Goal: Information Seeking & Learning: Learn about a topic

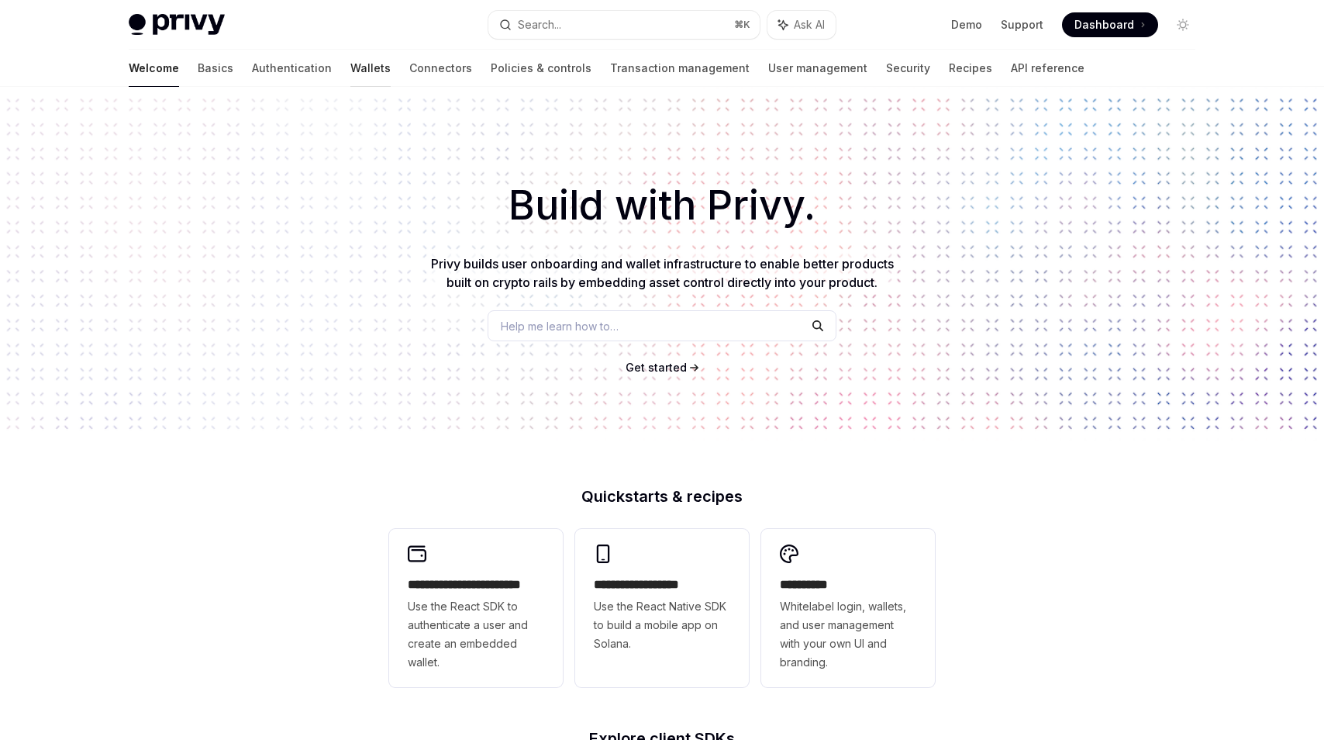
click at [350, 60] on link "Wallets" at bounding box center [370, 68] width 40 height 37
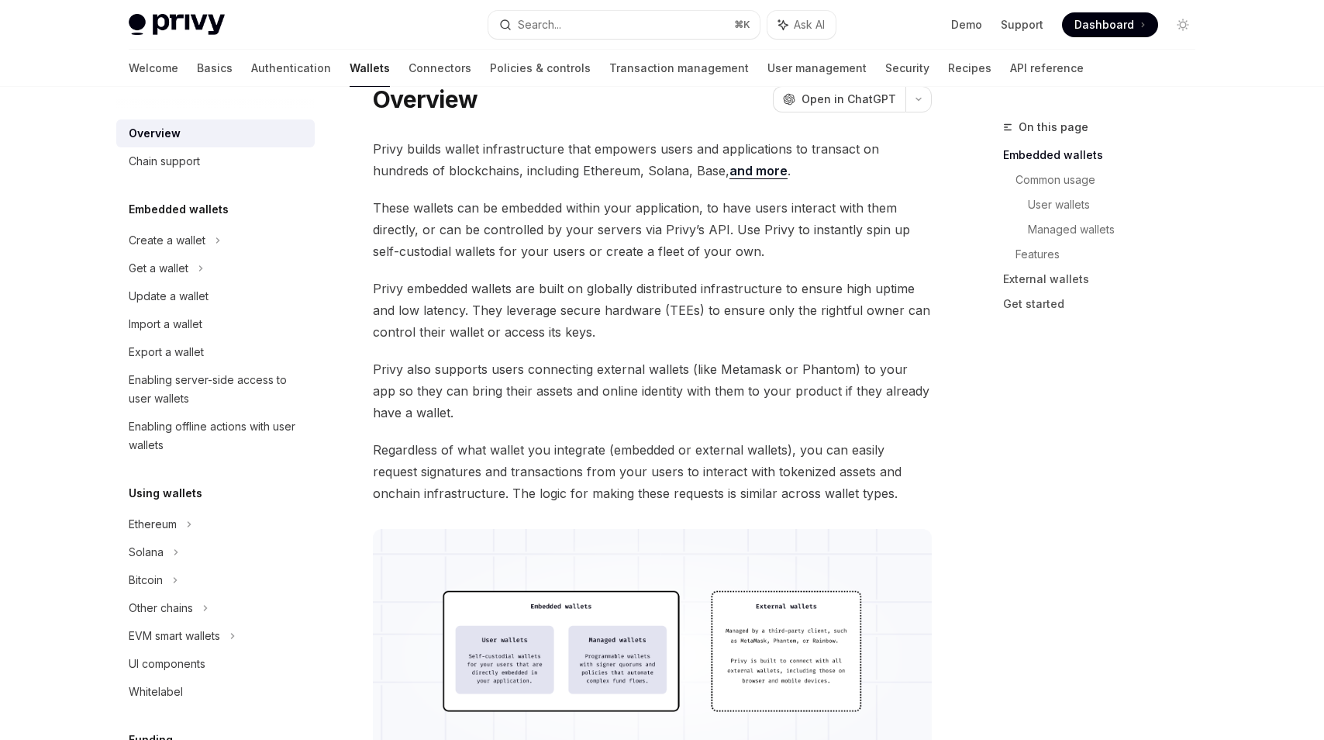
scroll to position [67, 0]
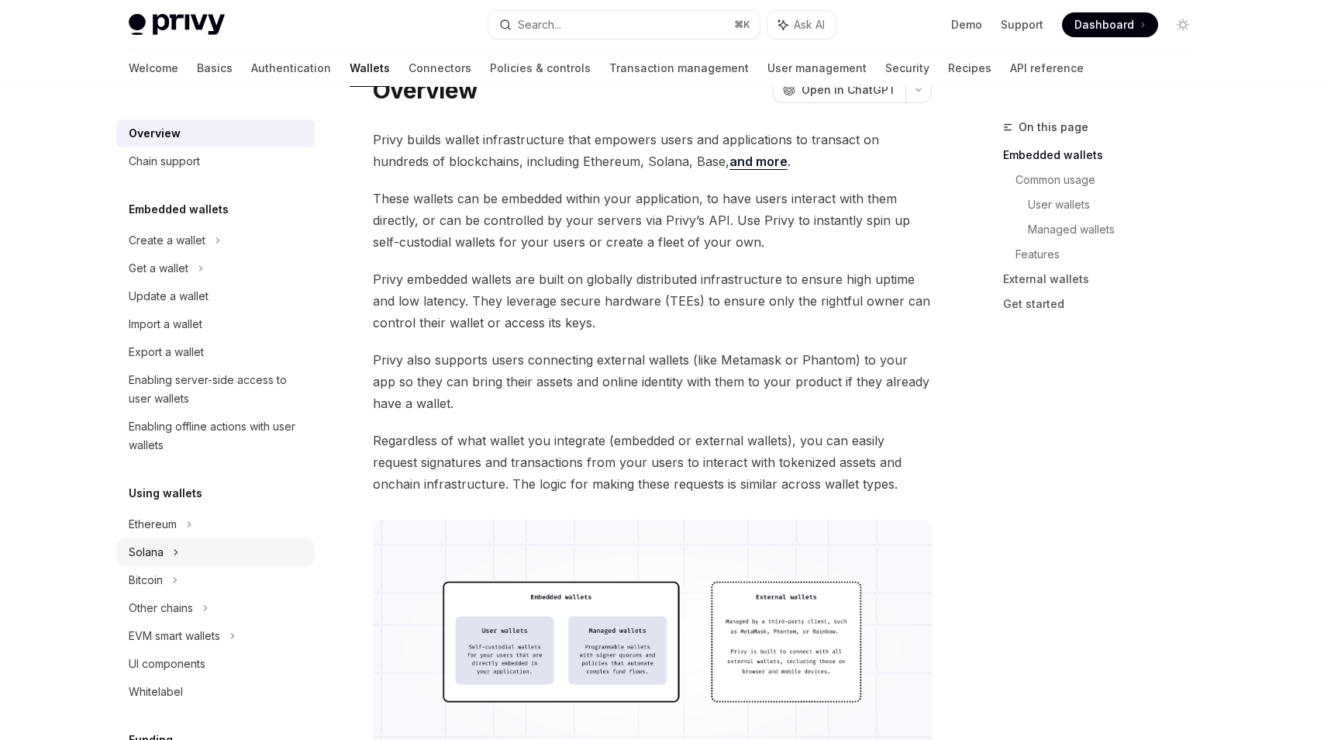
click at [169, 282] on div "Solana" at bounding box center [215, 268] width 198 height 28
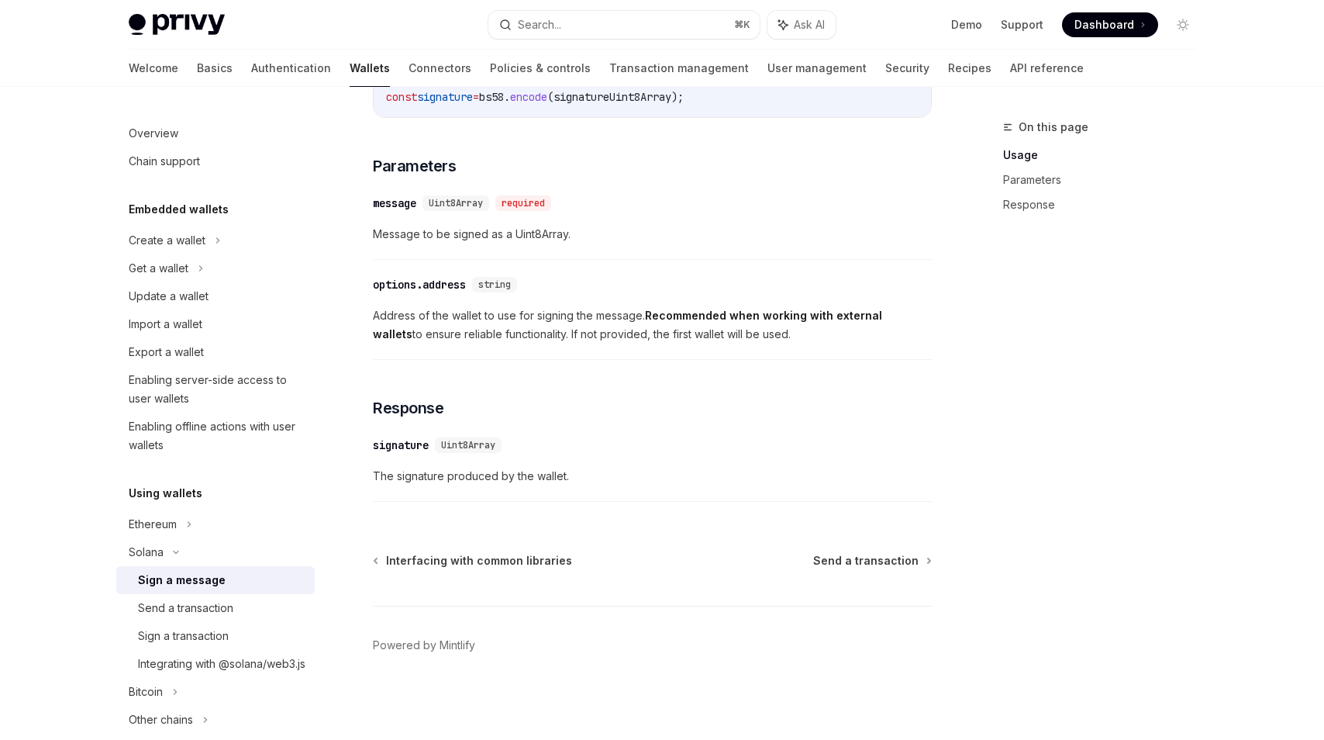
scroll to position [822, 0]
click at [252, 612] on div "Send a transaction" at bounding box center [221, 607] width 167 height 19
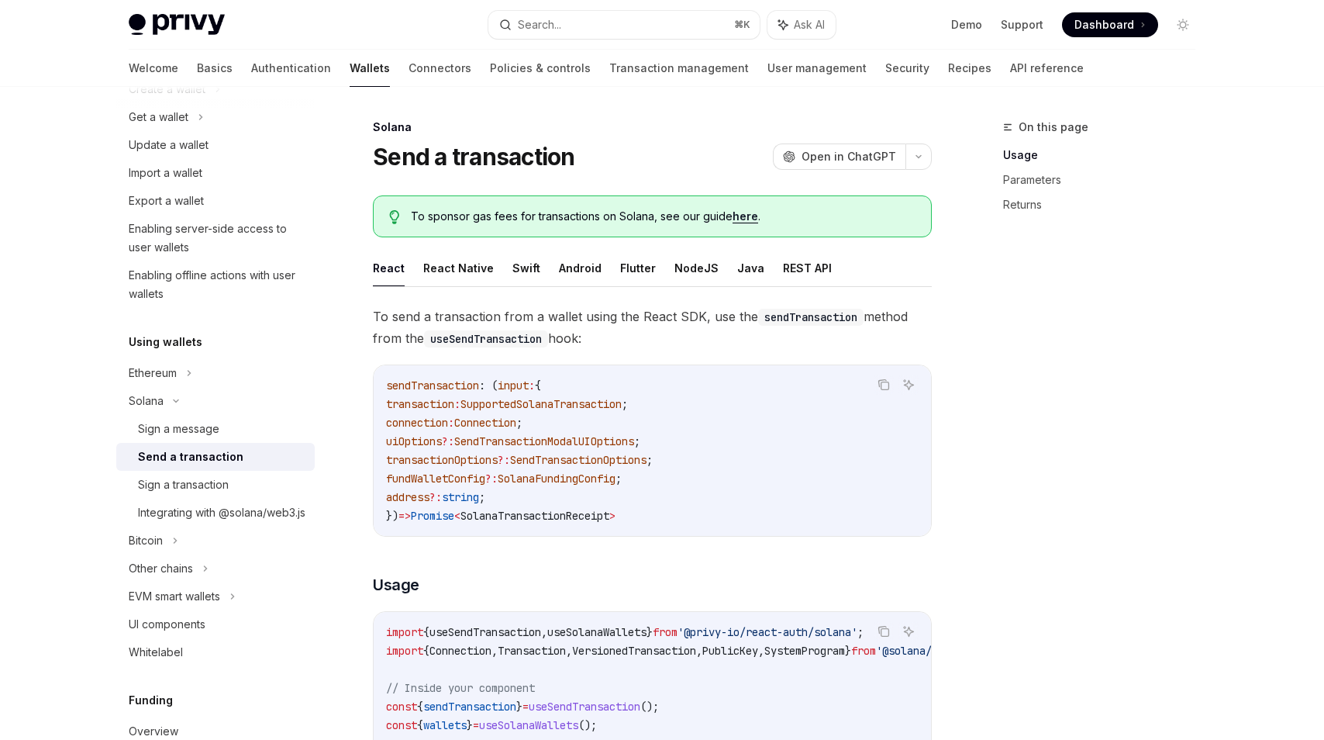
scroll to position [171, 0]
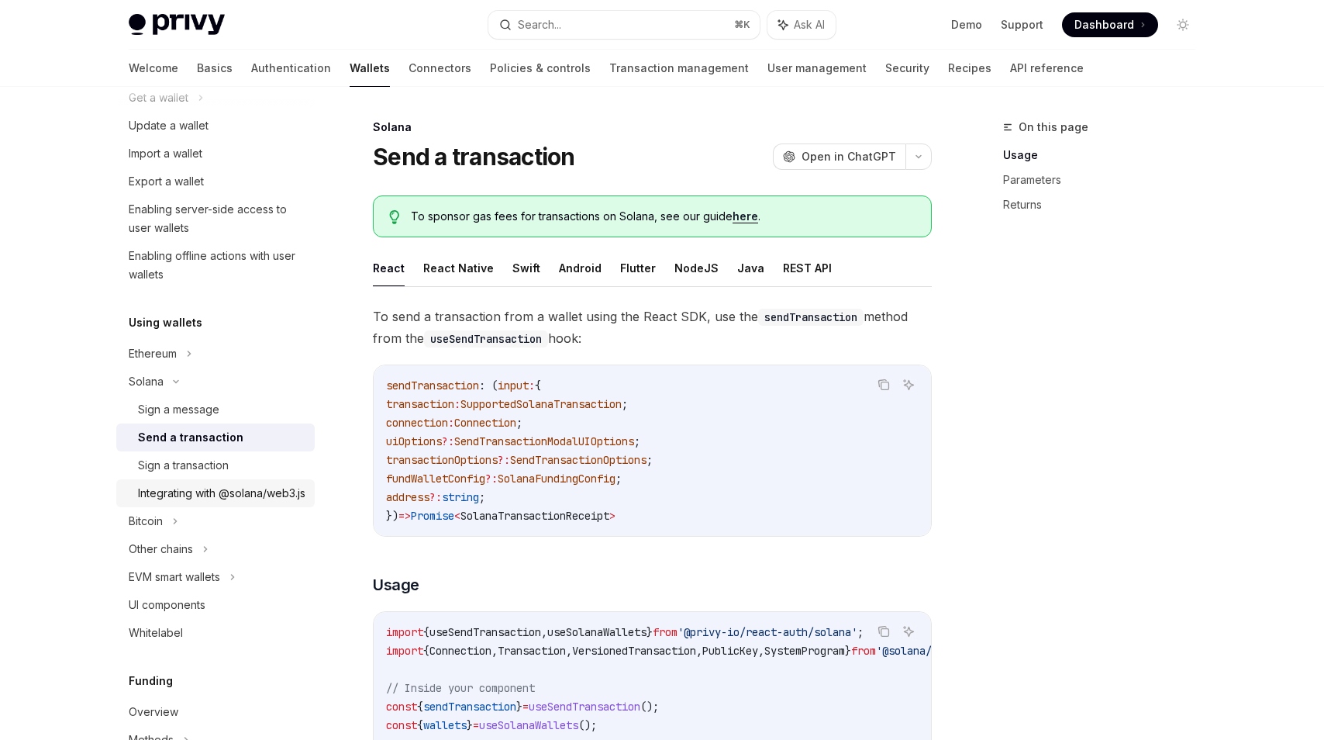
click at [230, 498] on div "Integrating with @solana/web3.js" at bounding box center [221, 493] width 167 height 19
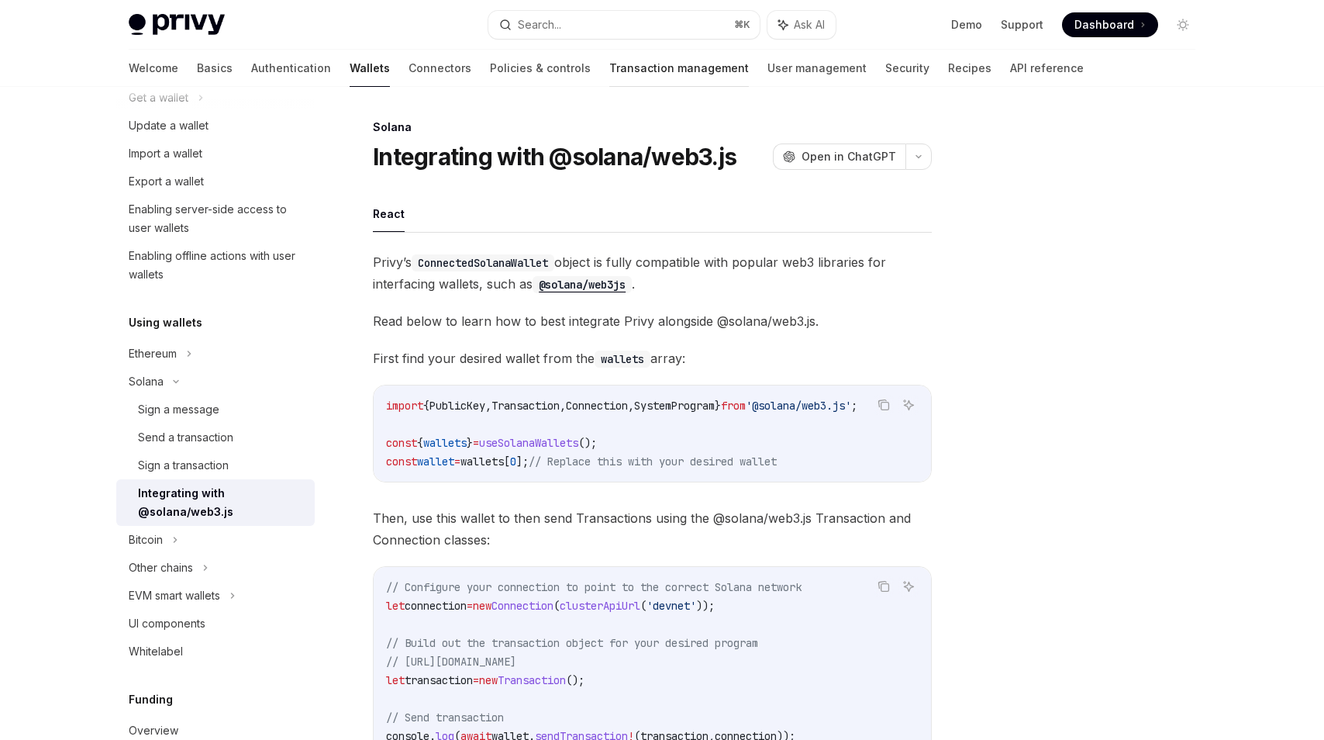
click at [609, 72] on link "Transaction management" at bounding box center [679, 68] width 140 height 37
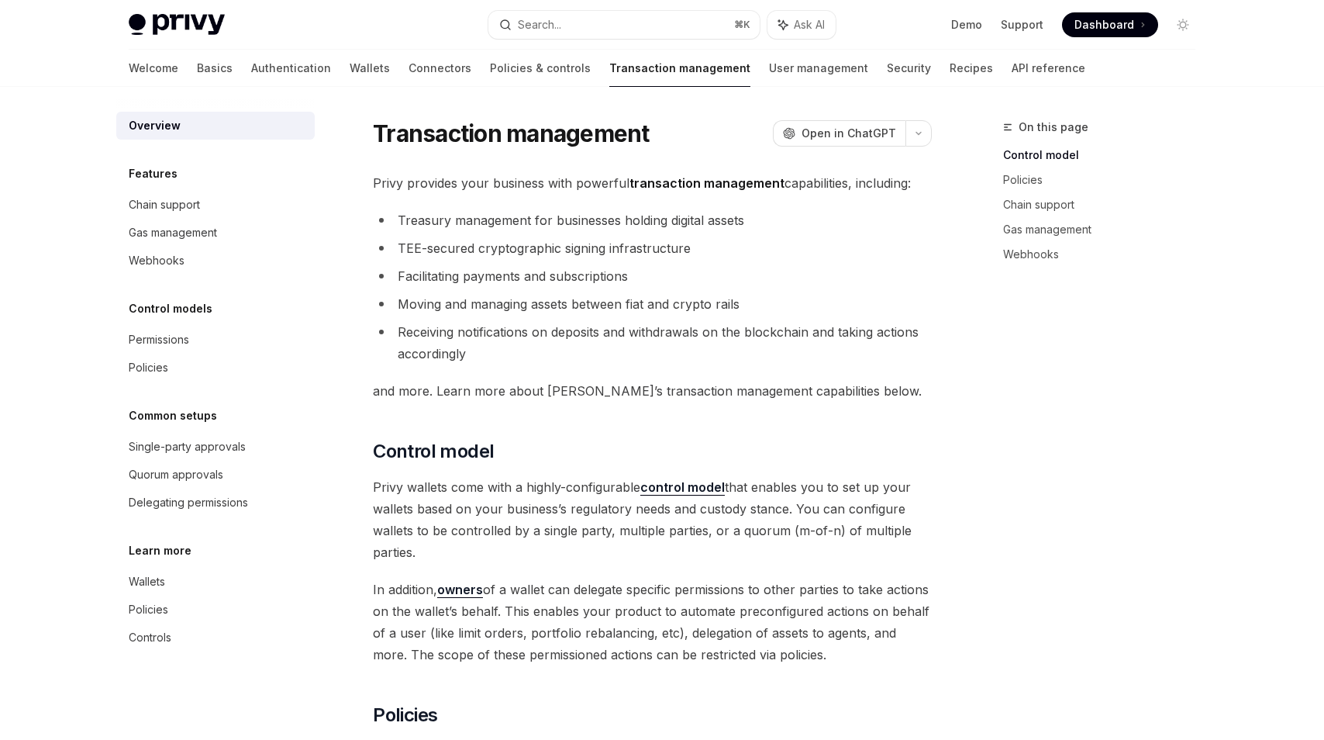
click at [319, 58] on div "Welcome Basics Authentication Wallets Connectors Policies & controls Transactio…" at bounding box center [607, 68] width 957 height 37
click at [409, 65] on link "Connectors" at bounding box center [440, 68] width 63 height 37
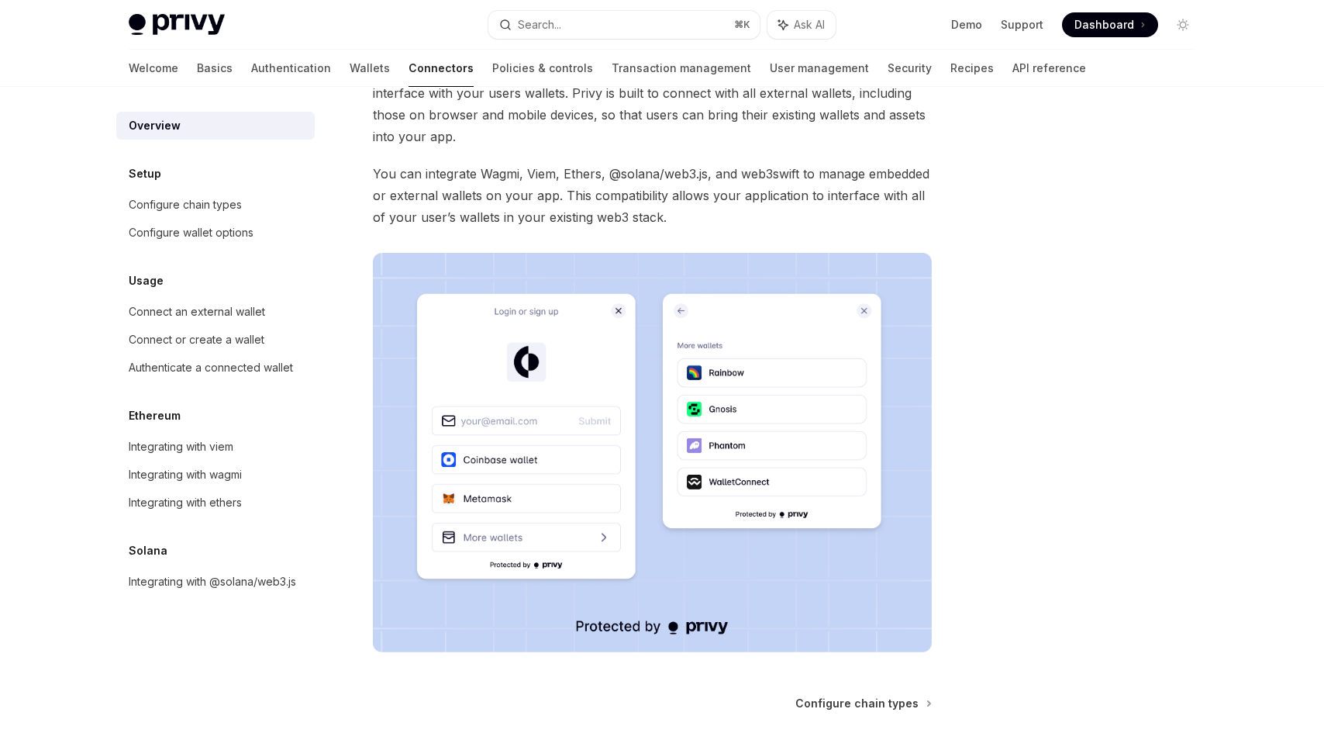
scroll to position [116, 0]
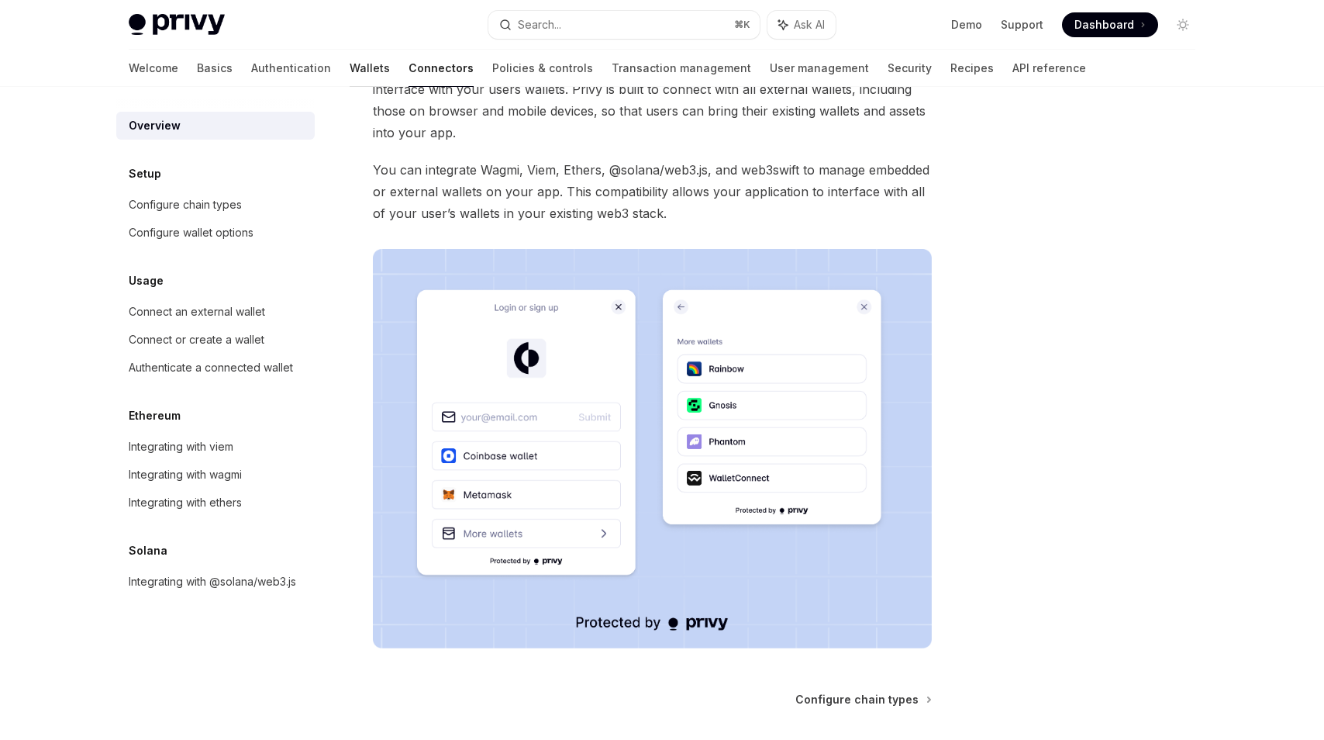
click at [350, 67] on link "Wallets" at bounding box center [370, 68] width 40 height 37
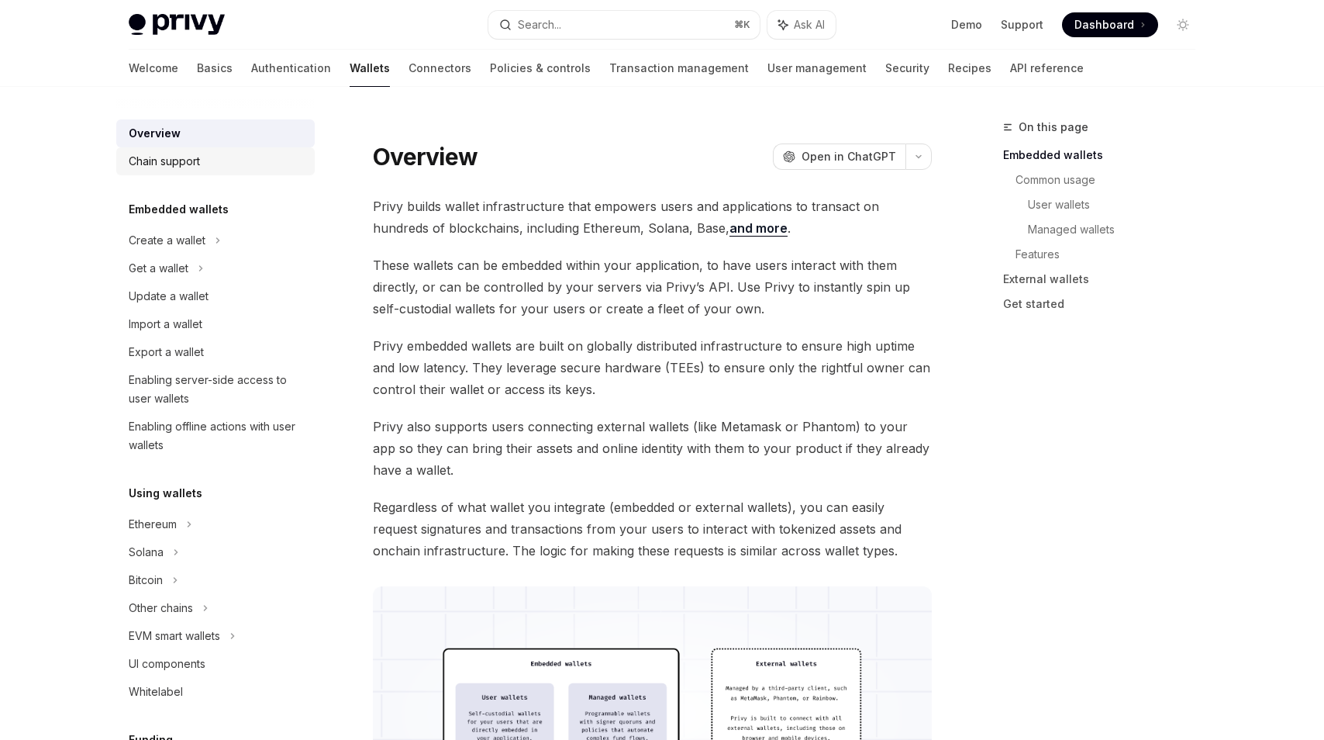
click at [219, 162] on div "Chain support" at bounding box center [217, 161] width 177 height 19
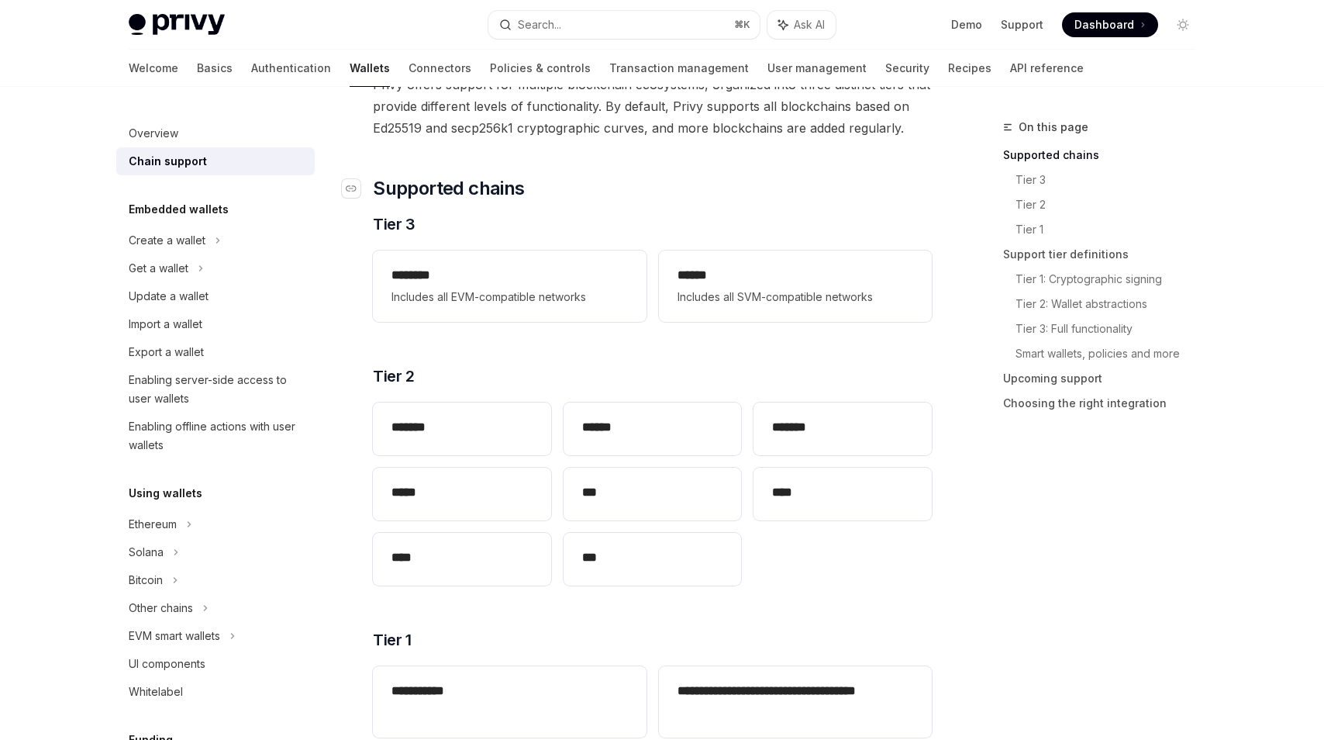
scroll to position [124, 0]
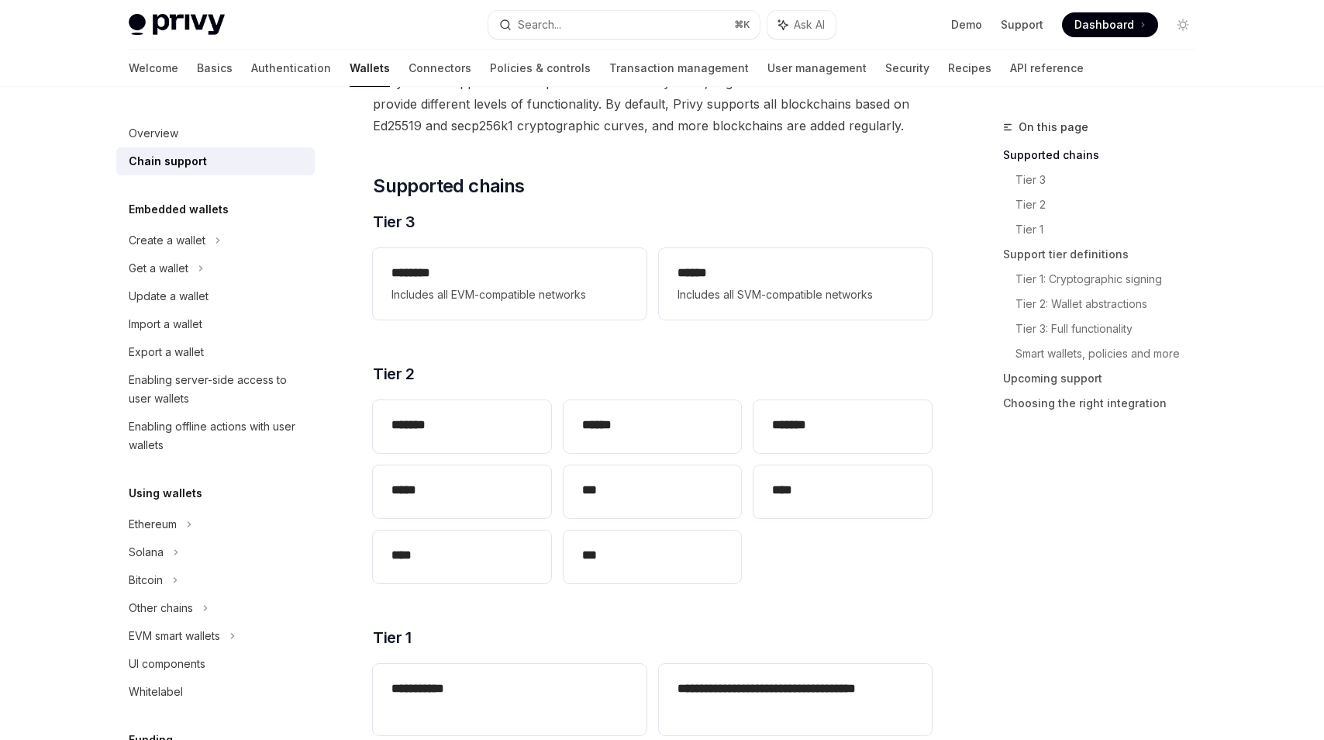
click at [653, 289] on div "******** Includes all EVM-compatible networks ****** Includes all SVM-compatibl…" at bounding box center [652, 284] width 559 height 84
click at [674, 293] on div "****** Includes all SVM-compatible networks" at bounding box center [795, 283] width 273 height 71
type textarea "*"
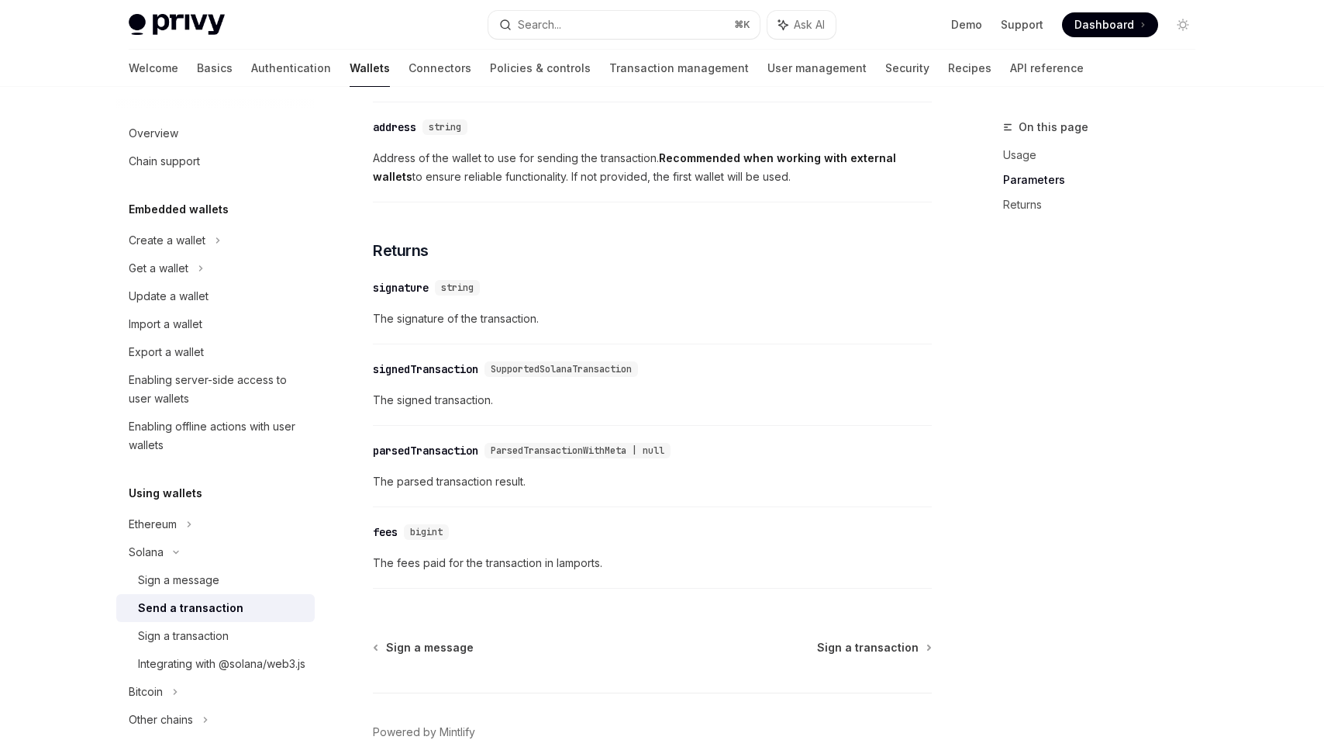
scroll to position [1790, 0]
